Goal: Information Seeking & Learning: Learn about a topic

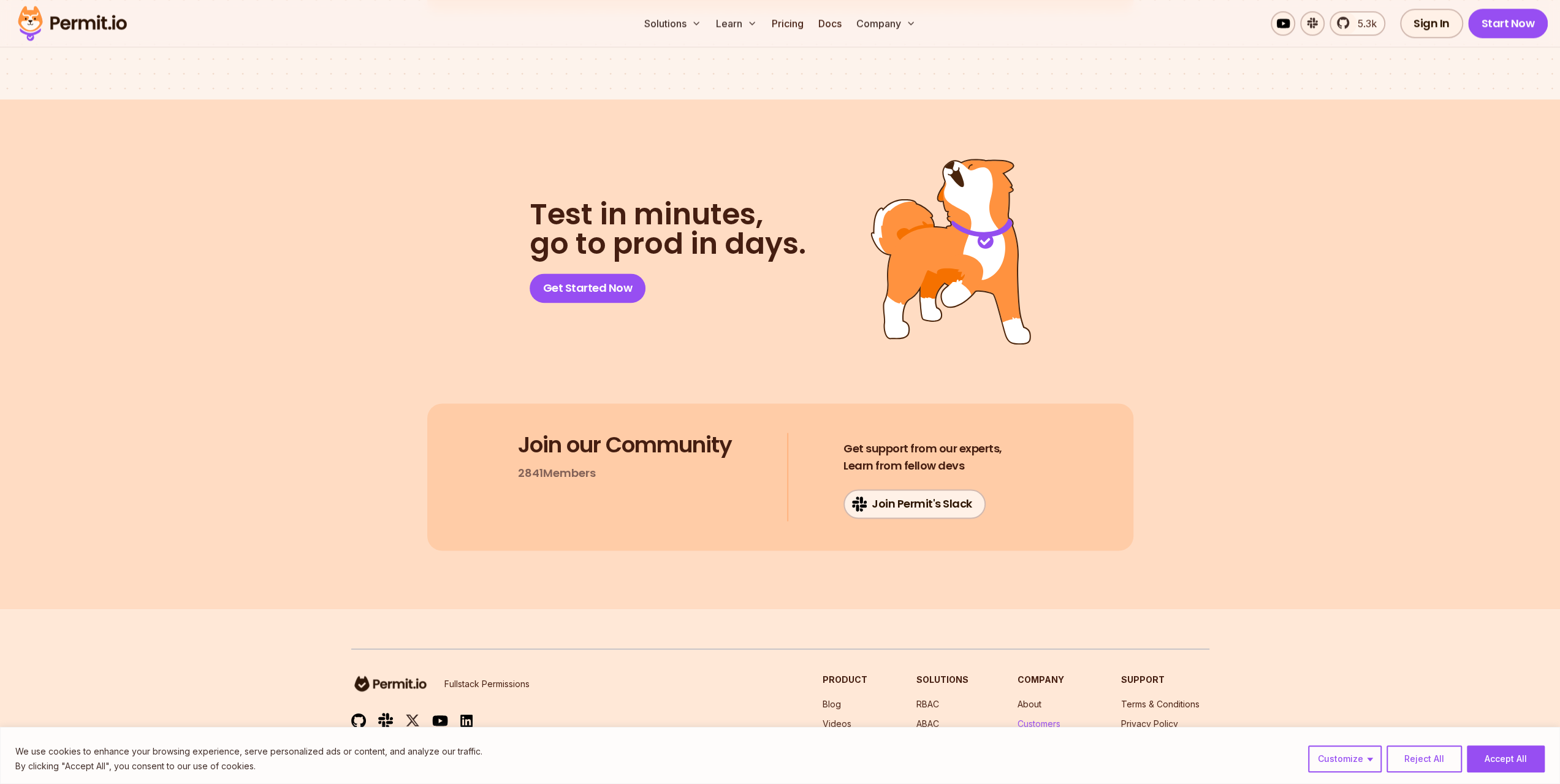
scroll to position [6338, 0]
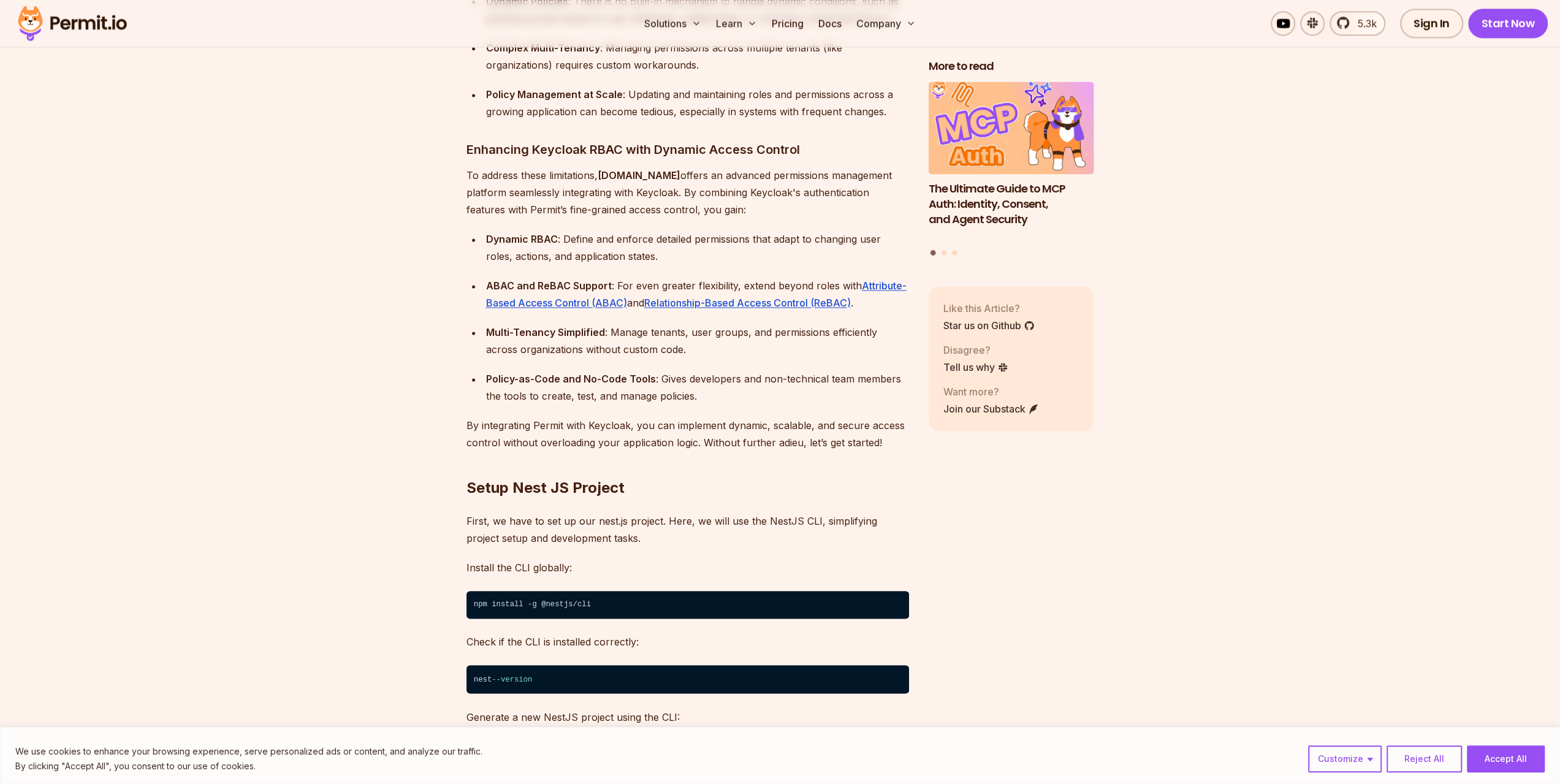
scroll to position [1777, 0]
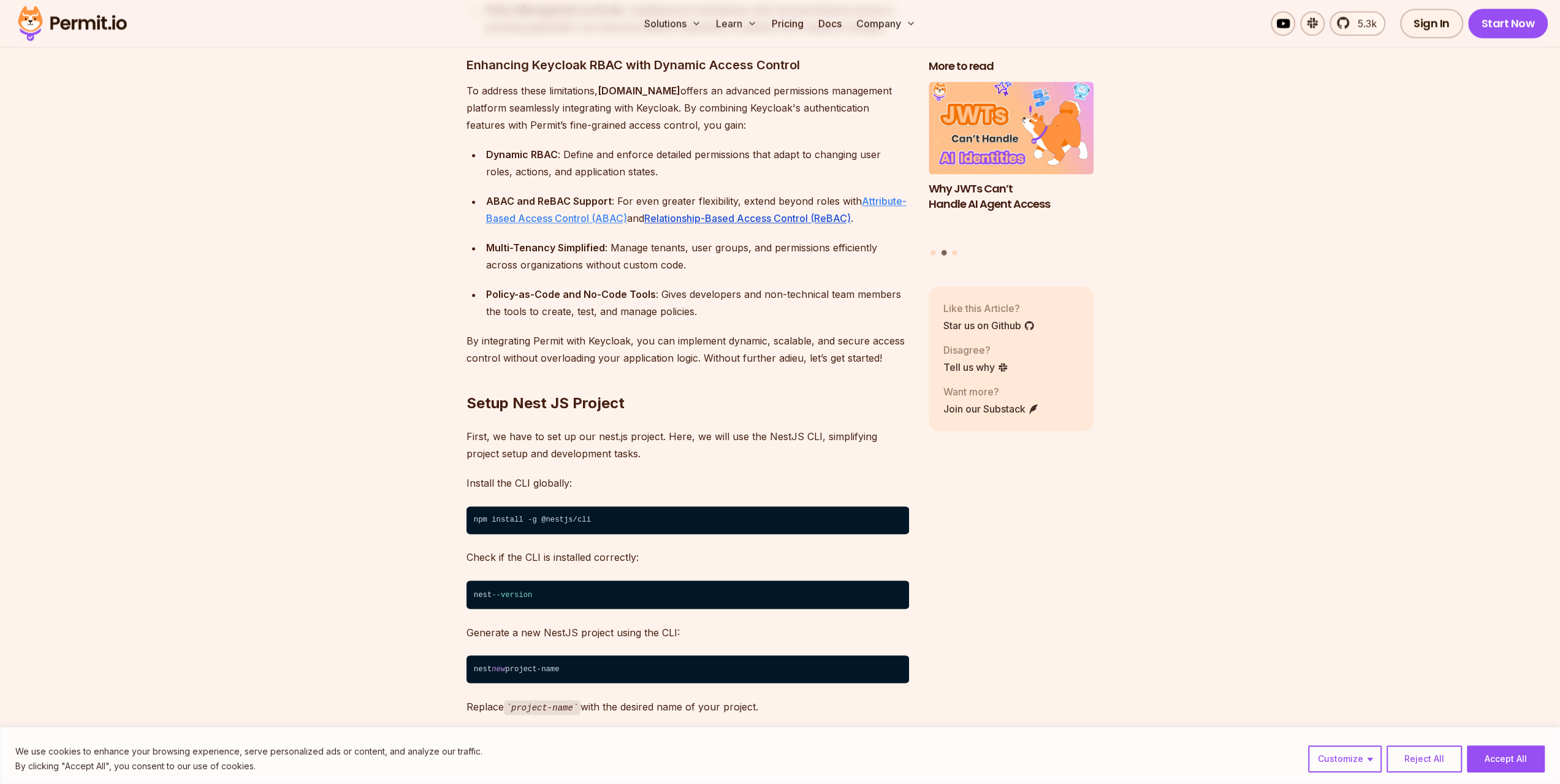
click at [549, 197] on link "Attribute-Based Access Control (ABAC)" at bounding box center [696, 210] width 421 height 29
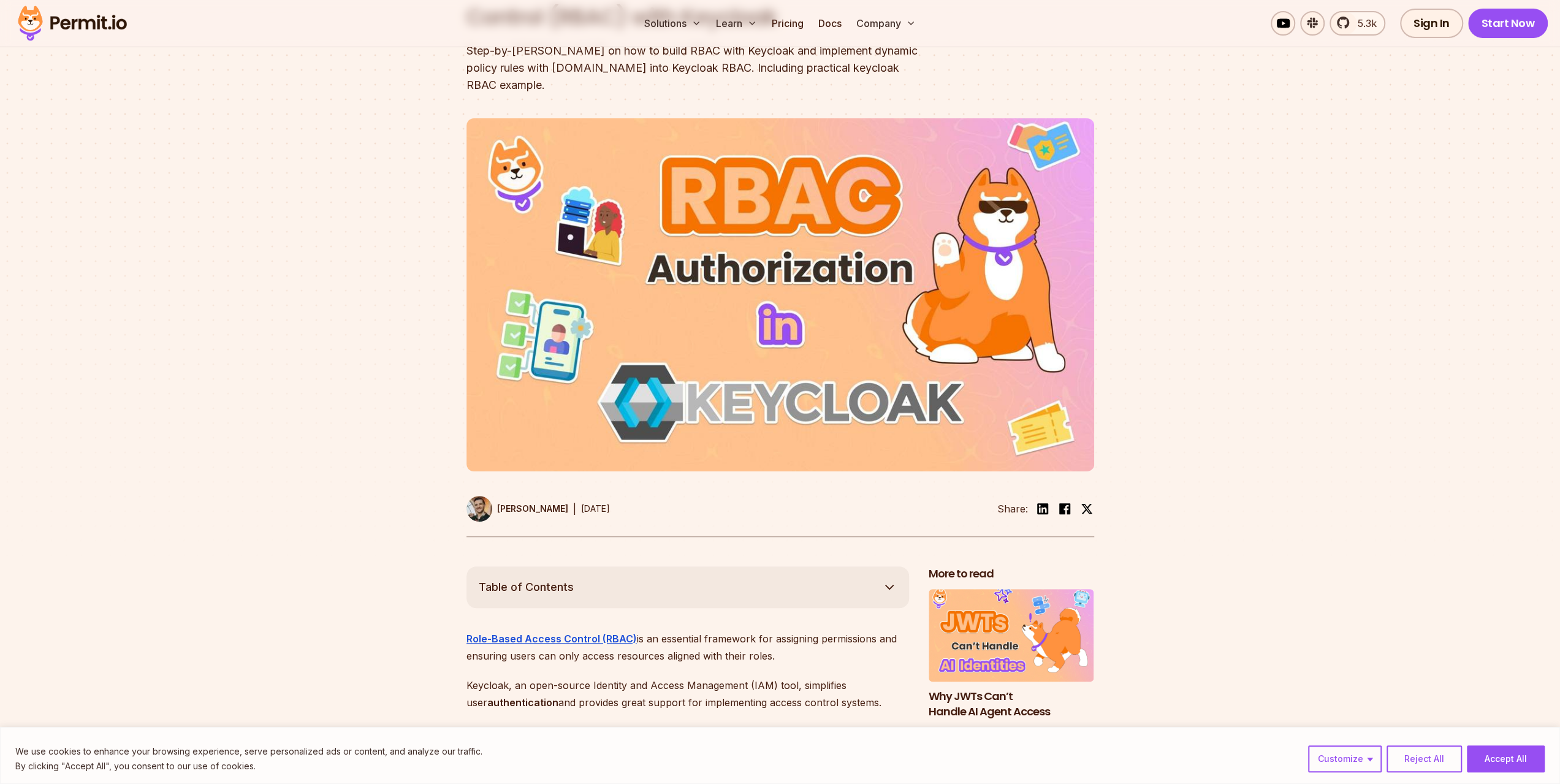
scroll to position [368, 0]
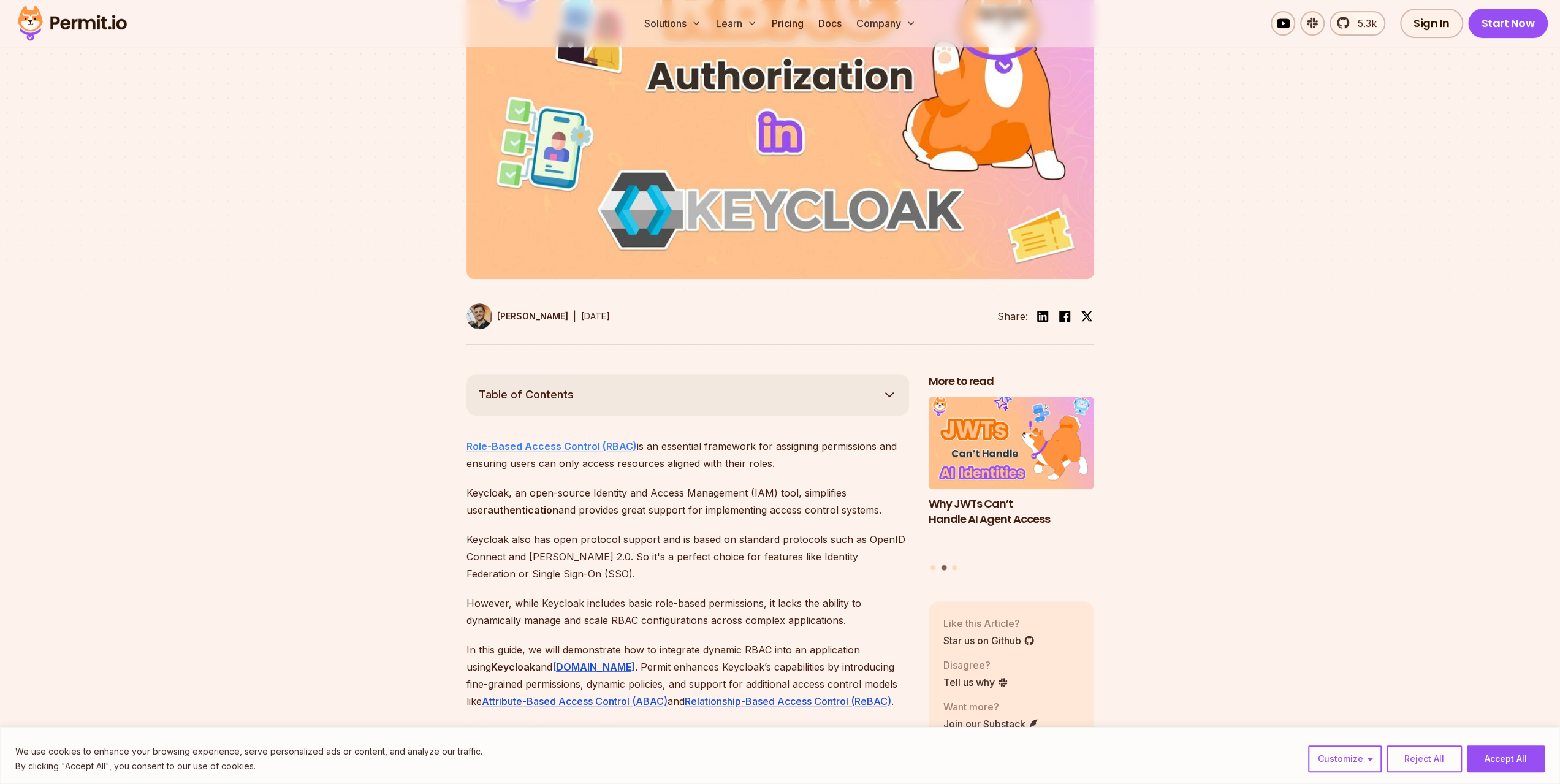
click at [542, 440] on strong "Role-Based Access Control (RBAC)" at bounding box center [552, 446] width 171 height 12
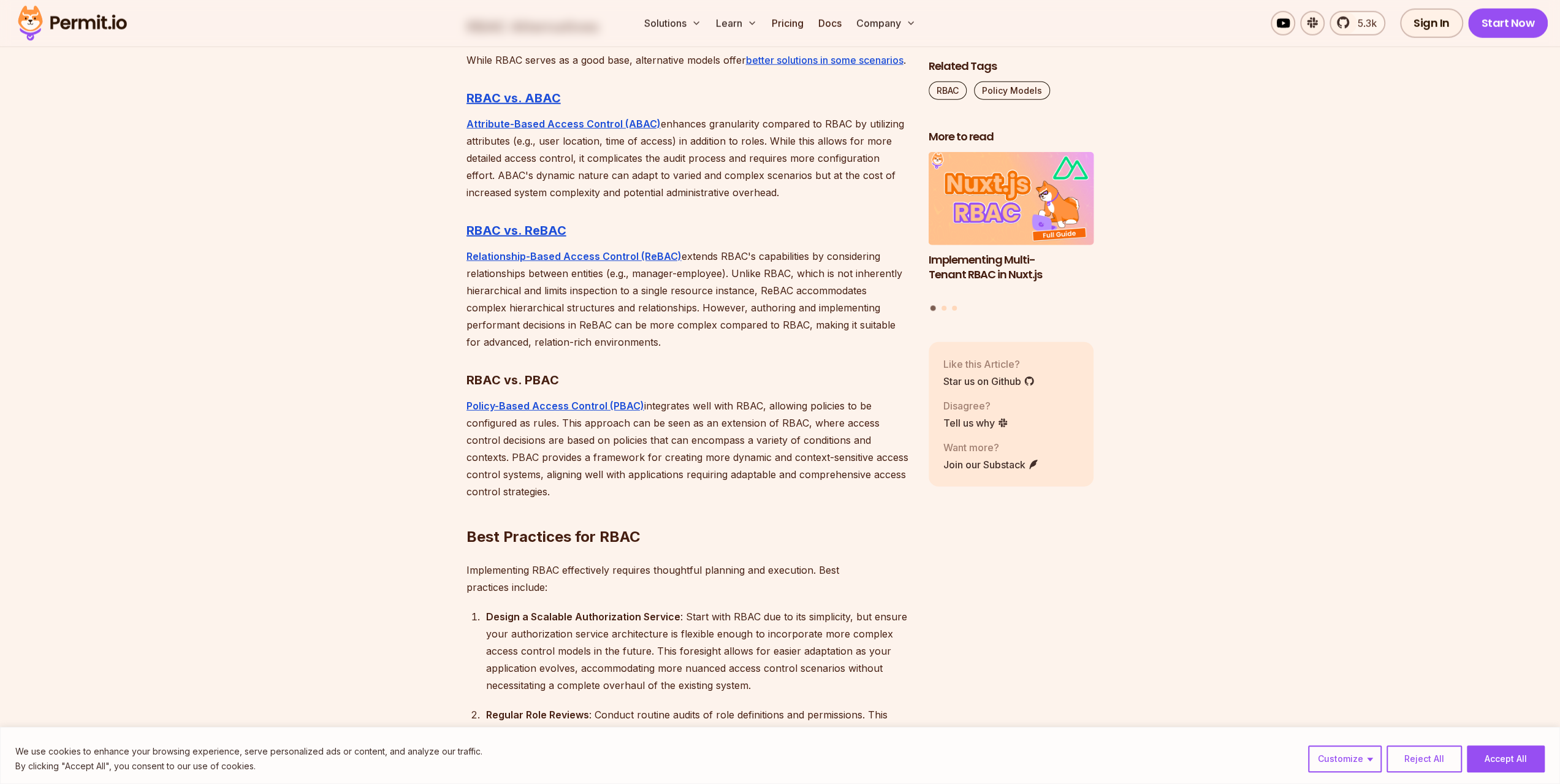
scroll to position [3309, 0]
